Goal: Check status: Check status

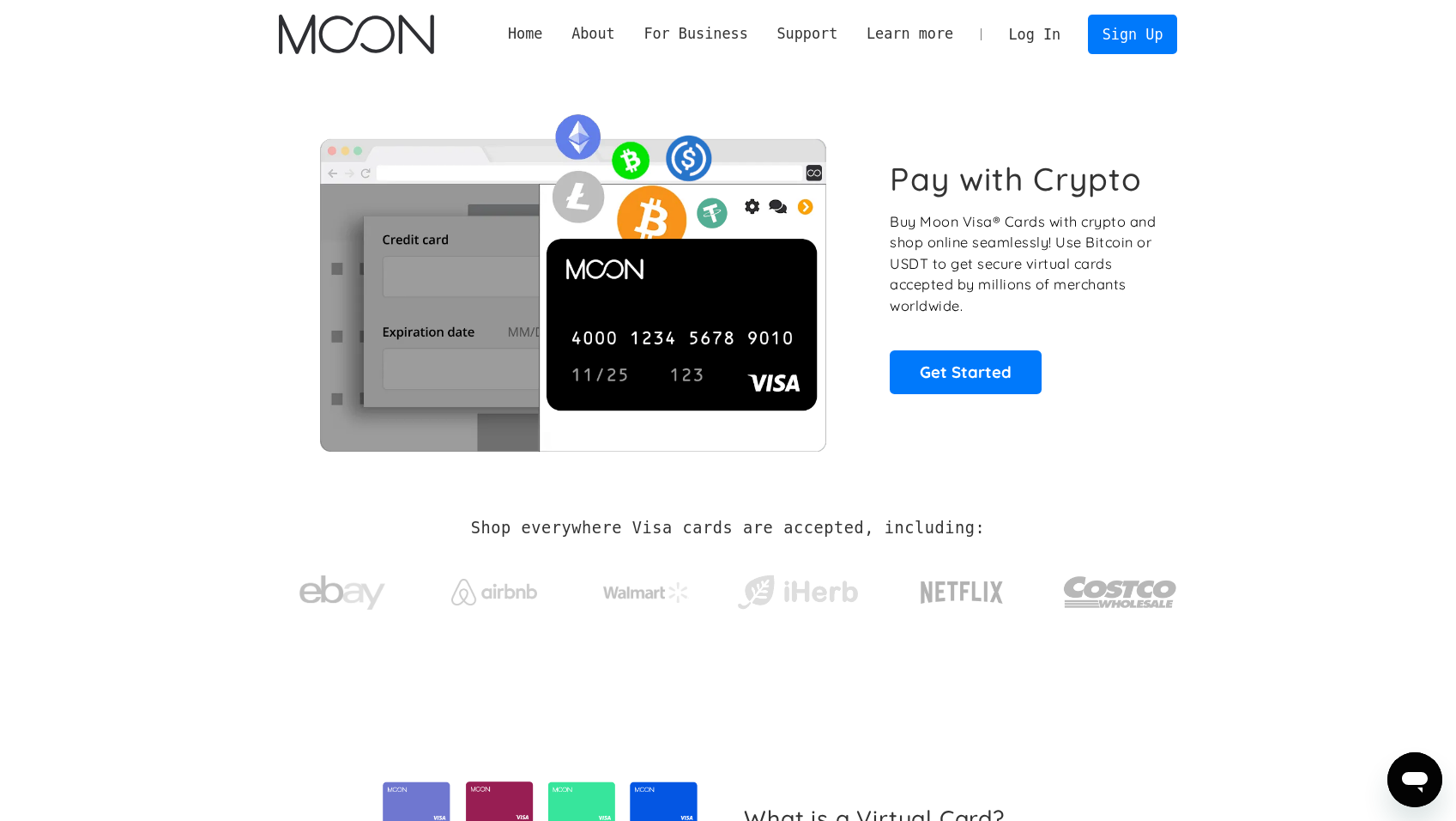
click at [1048, 37] on link "Log In" at bounding box center [1034, 34] width 80 height 38
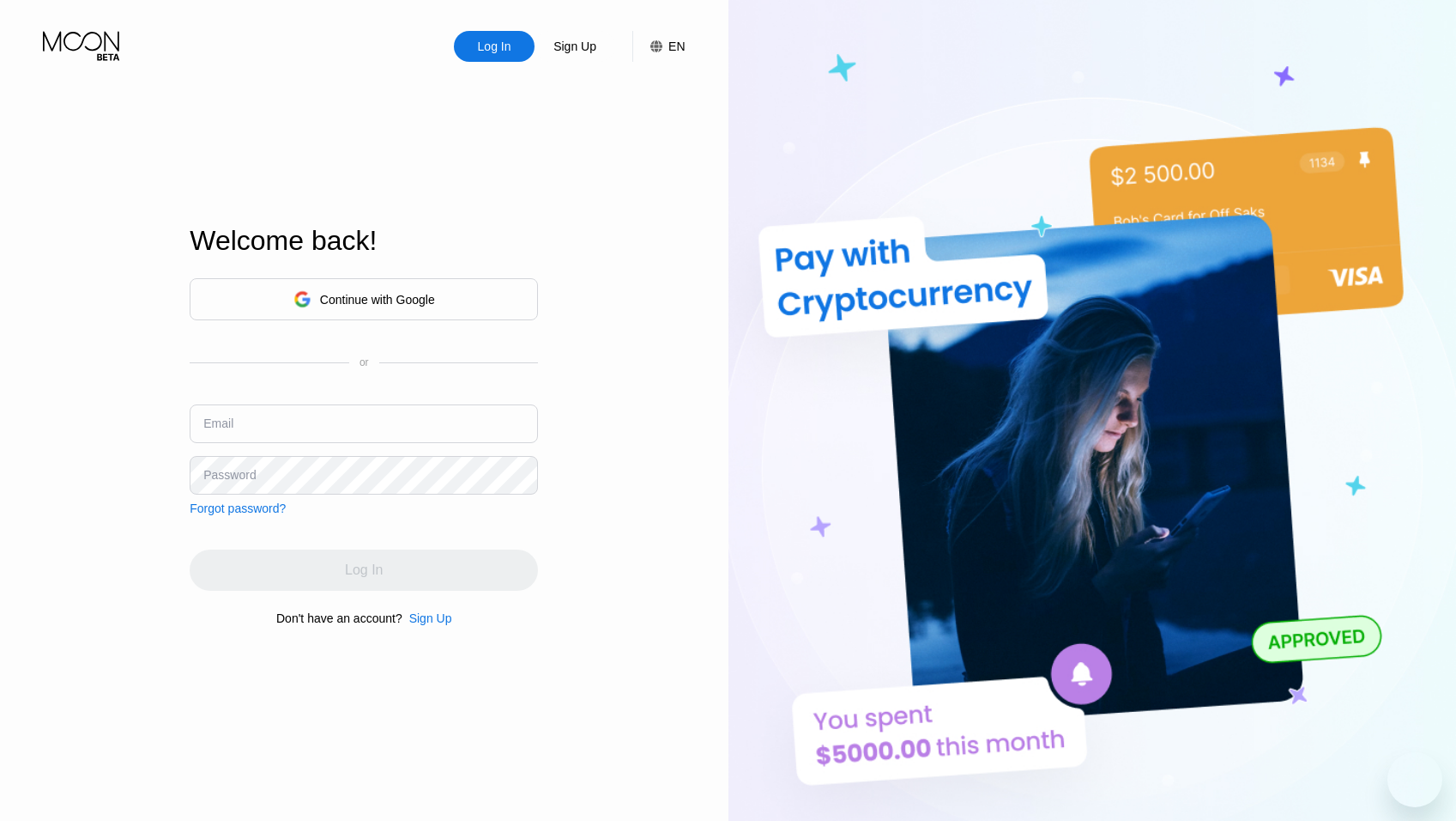
type input "burrumka@proton.me"
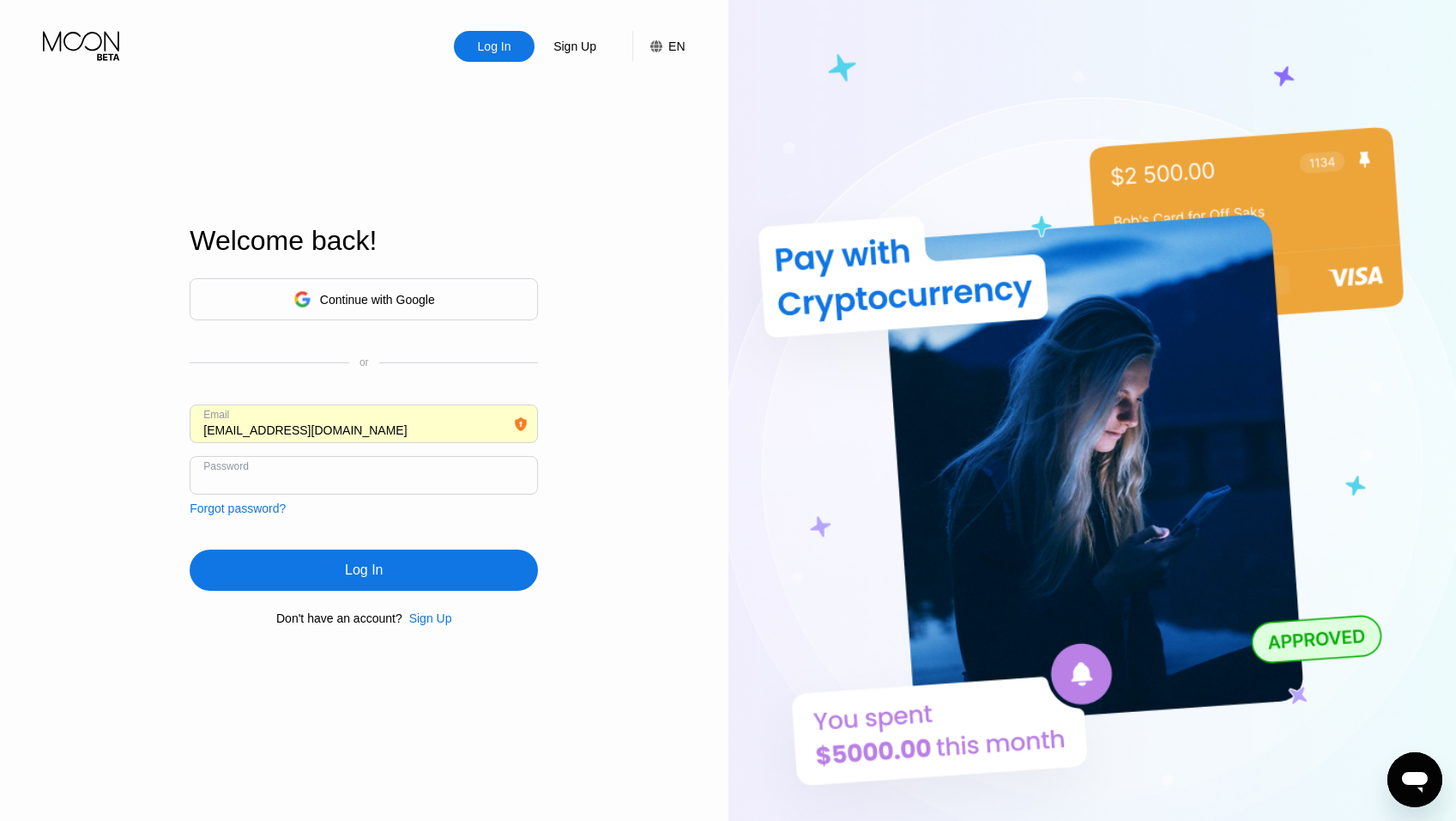
click at [371, 569] on div "Log In" at bounding box center [364, 569] width 38 height 17
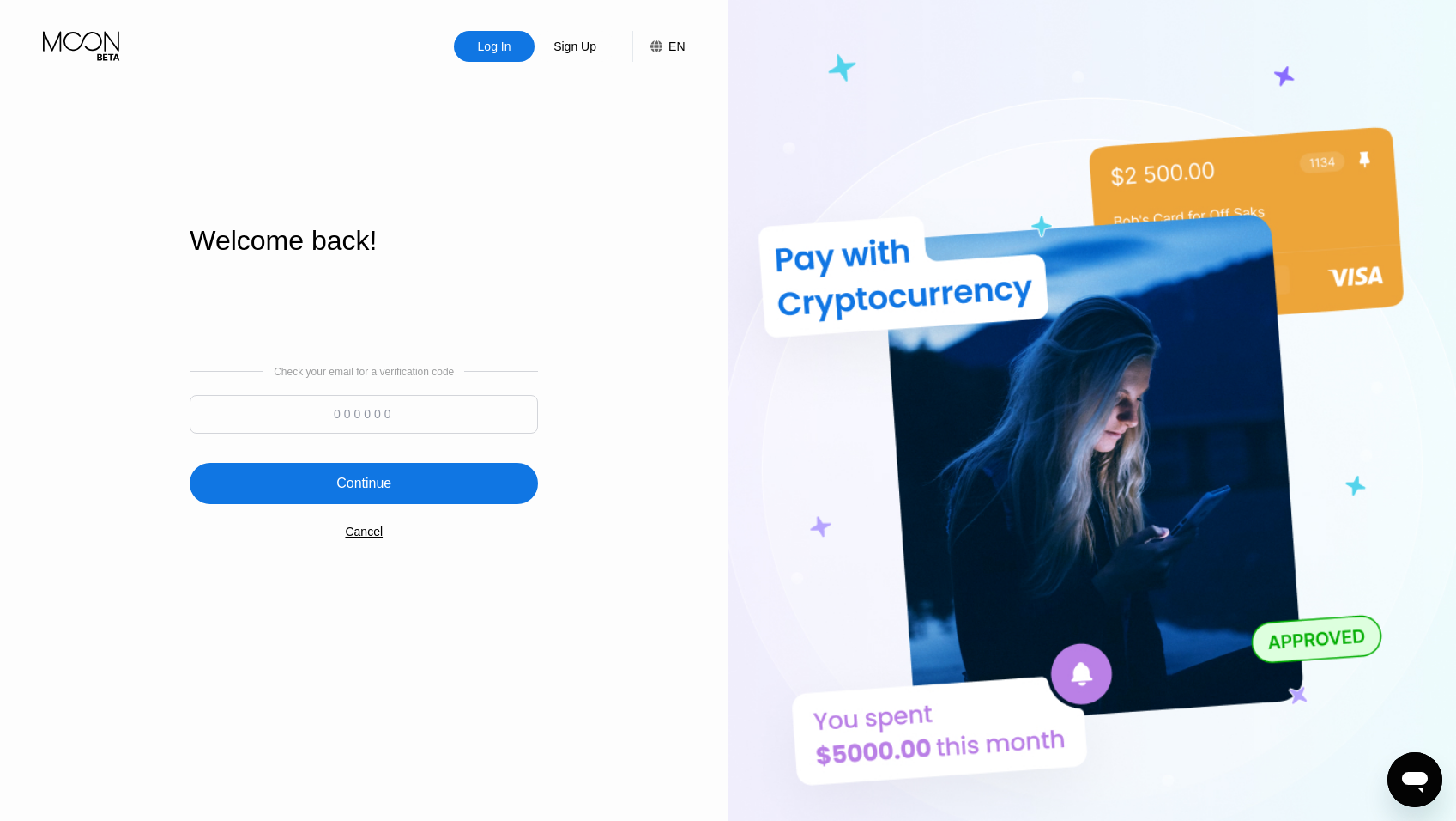
click at [339, 424] on input at bounding box center [364, 414] width 349 height 39
paste input "242692"
type input "242692"
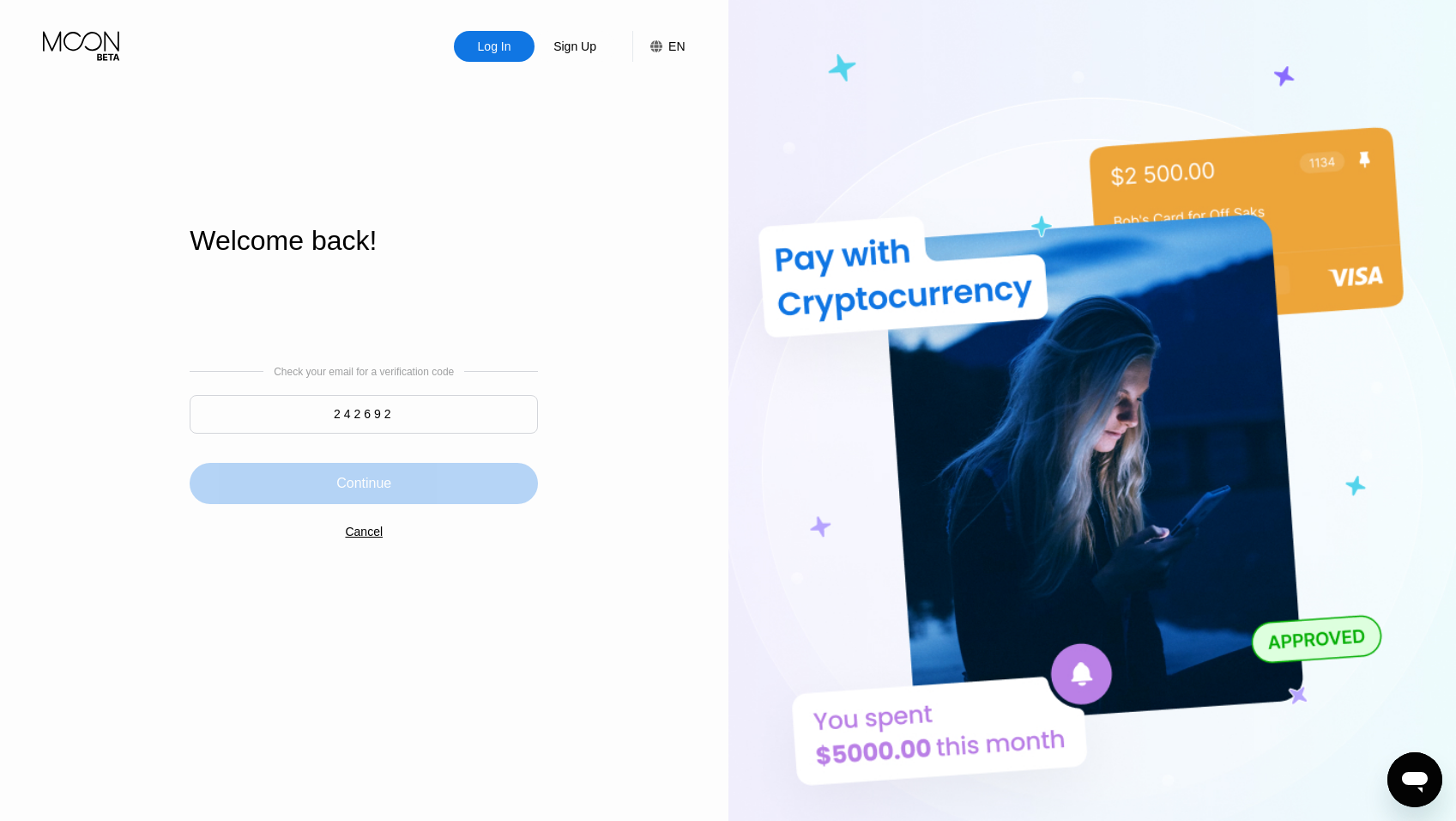
click at [390, 483] on div "Continue" at bounding box center [364, 483] width 55 height 17
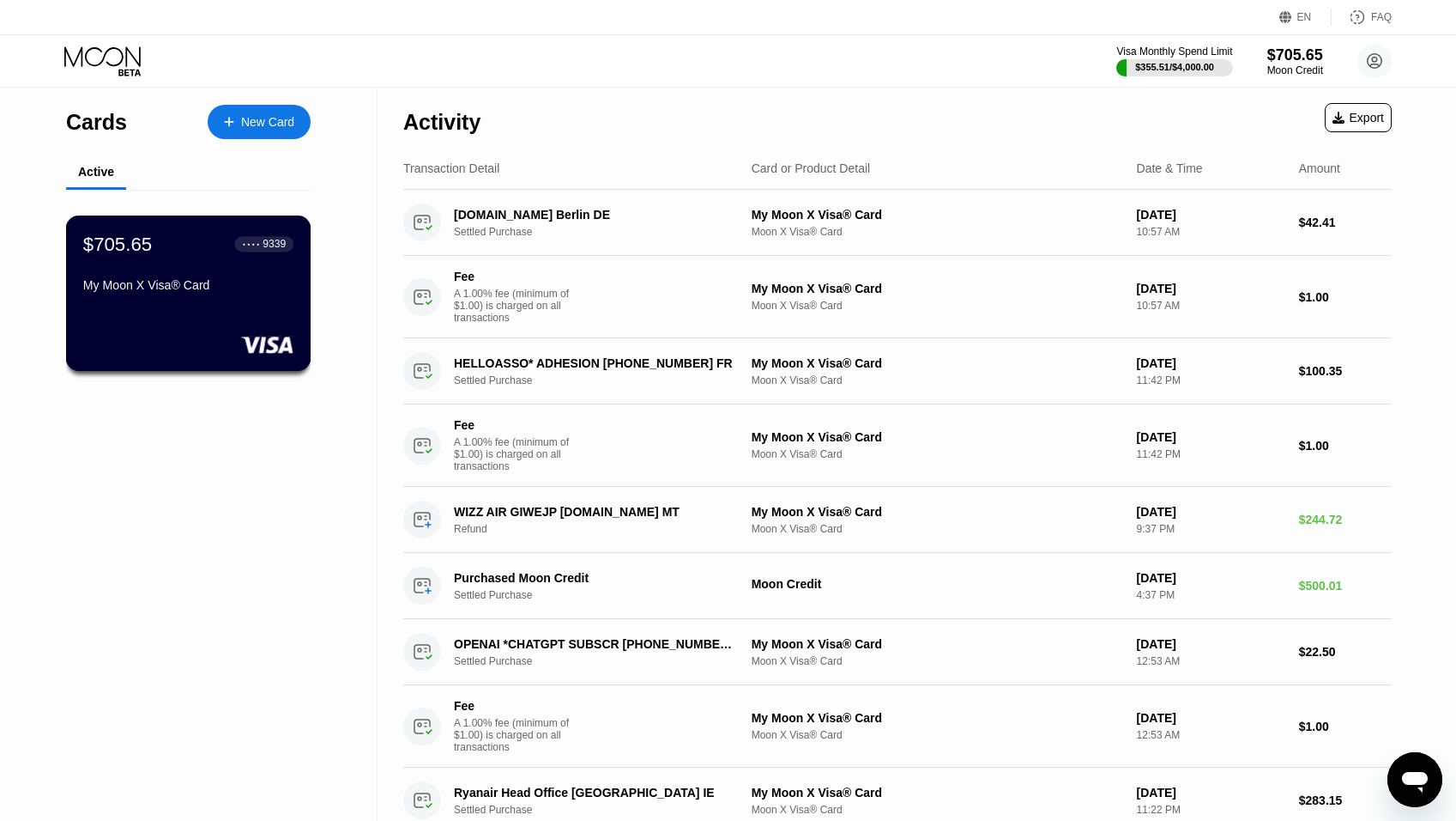
click at [176, 284] on div "My Moon X Visa® Card" at bounding box center [188, 285] width 210 height 14
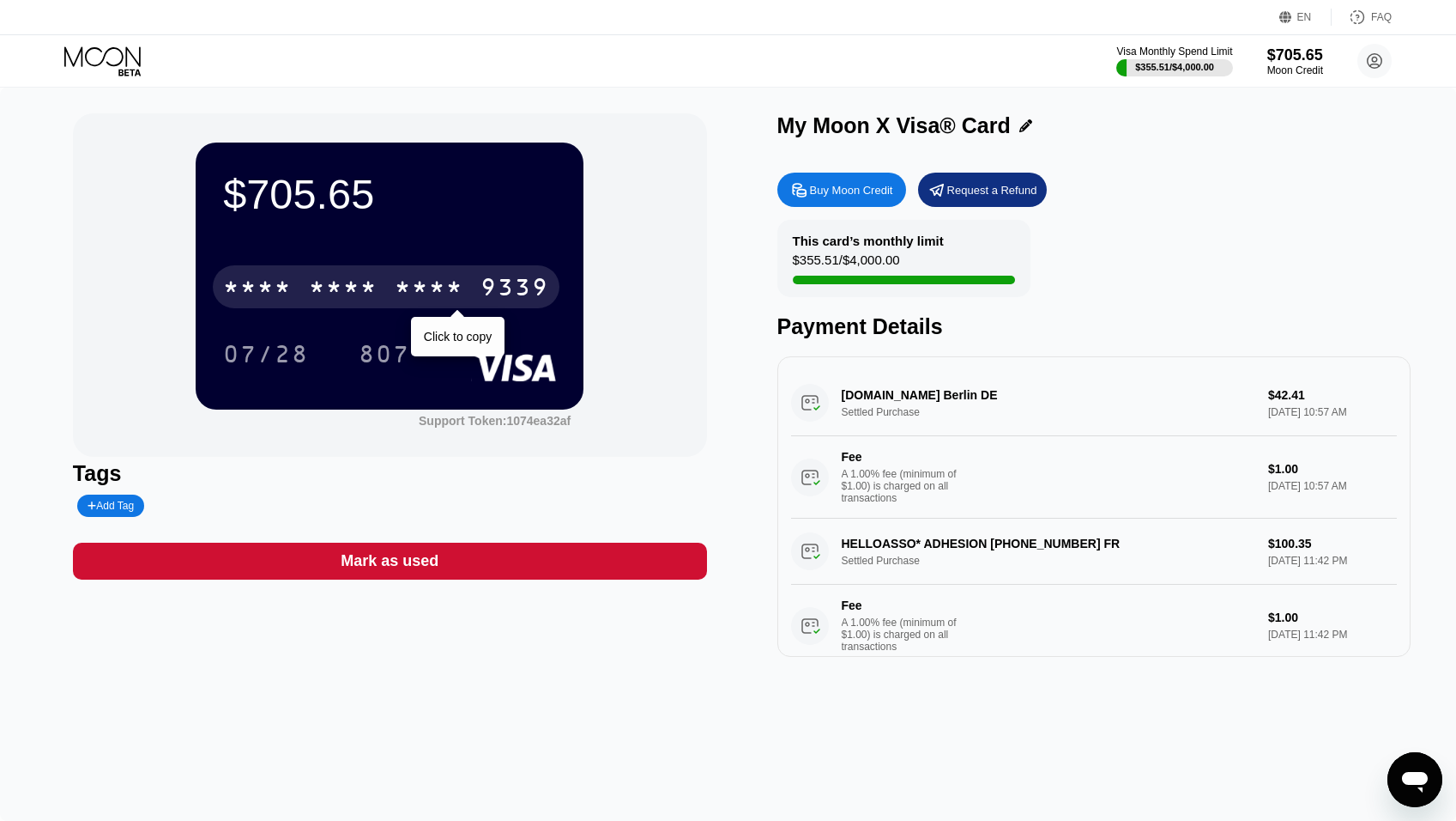
click at [454, 292] on div "* * * *" at bounding box center [429, 289] width 69 height 27
